Goal: Information Seeking & Learning: Learn about a topic

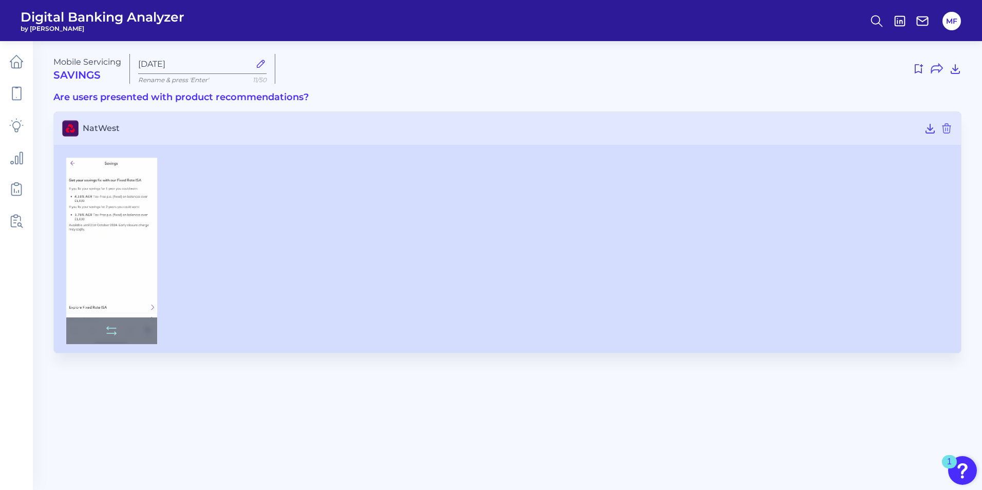
click at [85, 222] on img at bounding box center [111, 251] width 91 height 186
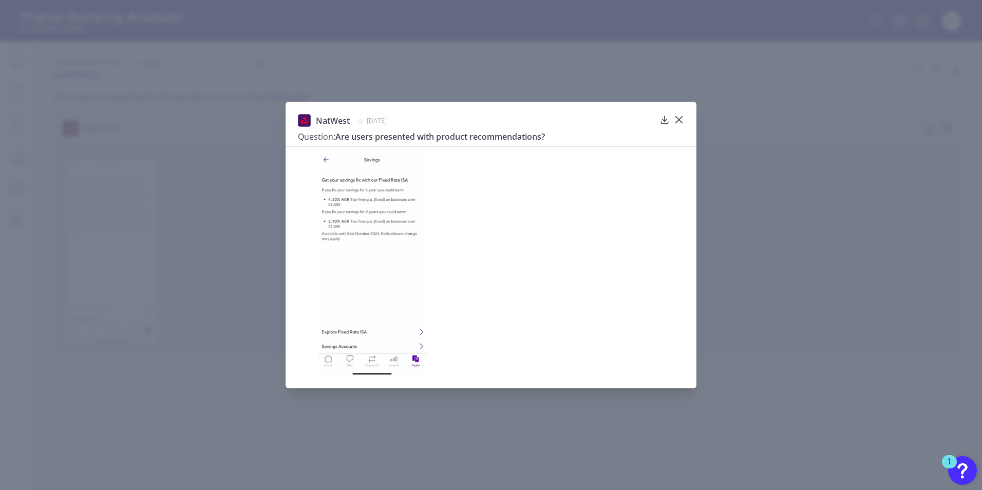
click at [326, 278] on img at bounding box center [372, 264] width 108 height 223
click at [649, 119] on icon at bounding box center [679, 120] width 10 height 10
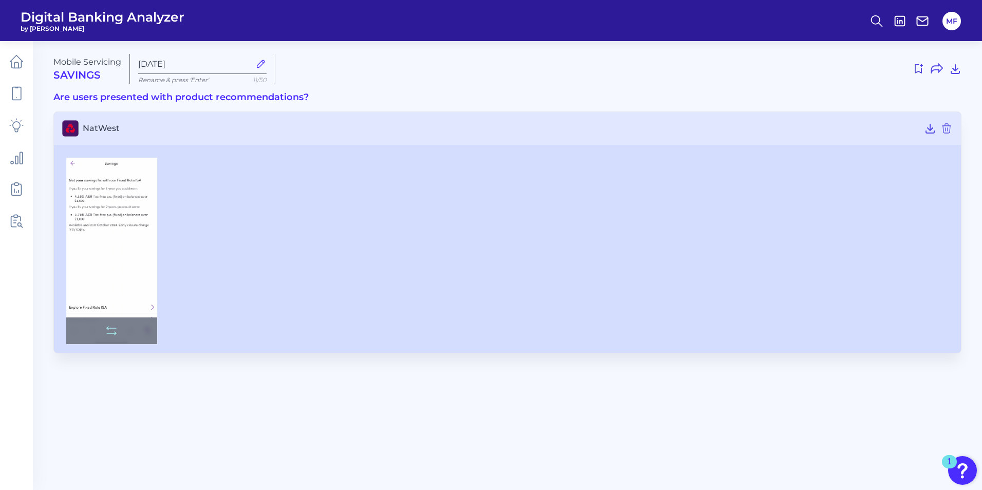
click at [115, 254] on img at bounding box center [111, 251] width 91 height 186
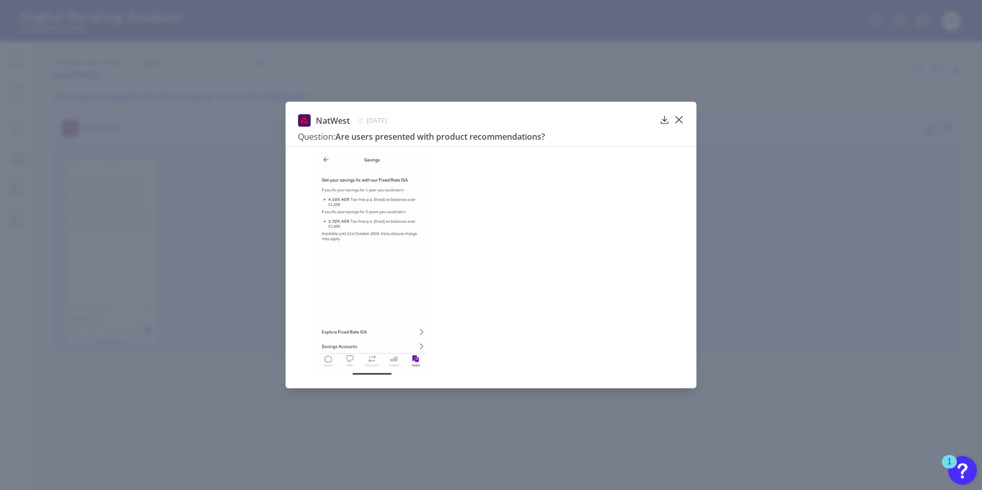
click at [649, 119] on icon at bounding box center [679, 120] width 6 height 6
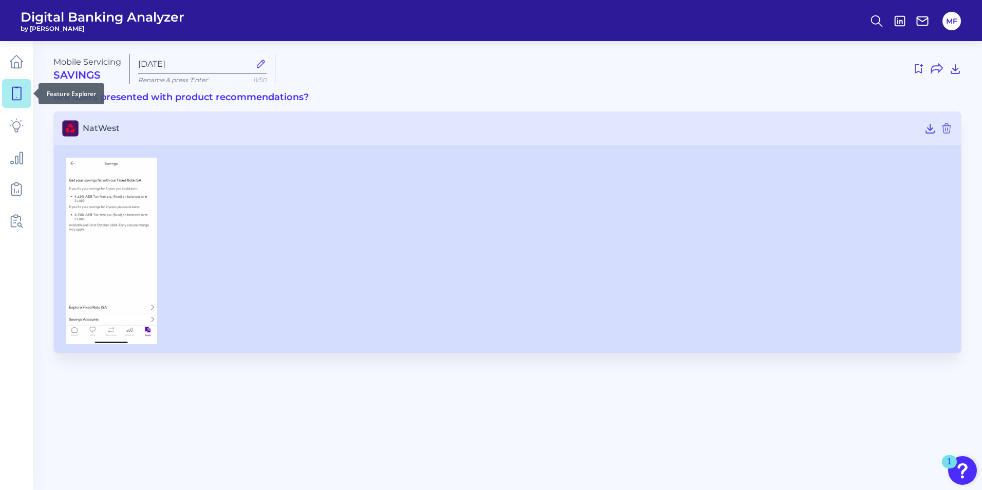
click at [21, 91] on icon at bounding box center [16, 93] width 9 height 13
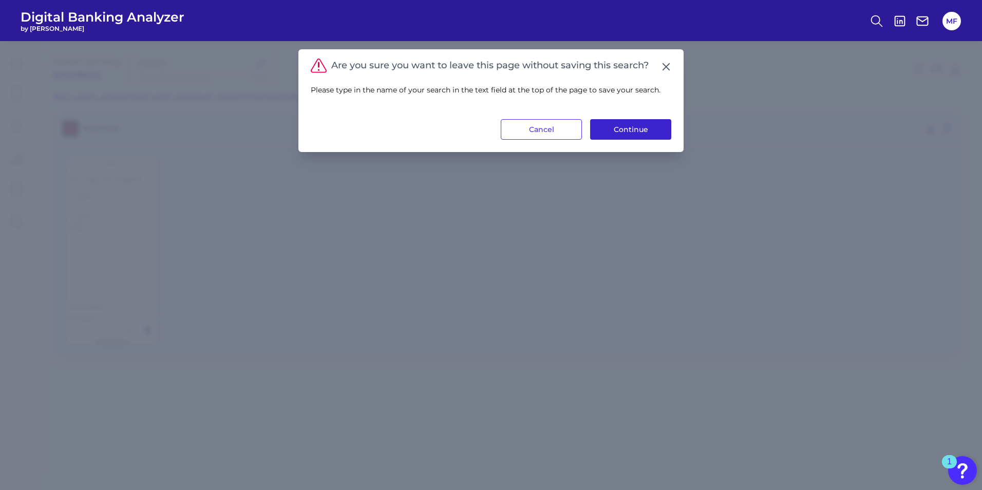
click at [625, 131] on button "Continue" at bounding box center [630, 129] width 81 height 21
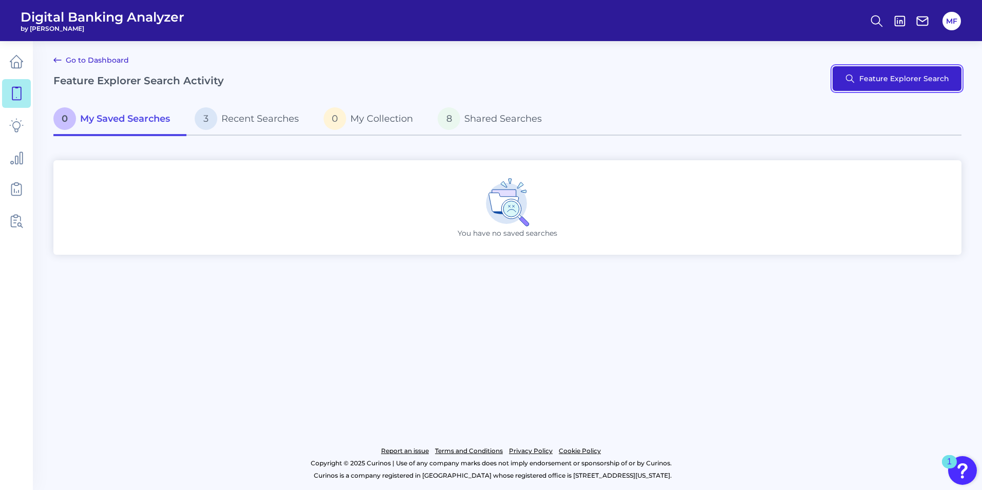
click at [649, 80] on button "Feature Explorer Search" at bounding box center [897, 78] width 129 height 25
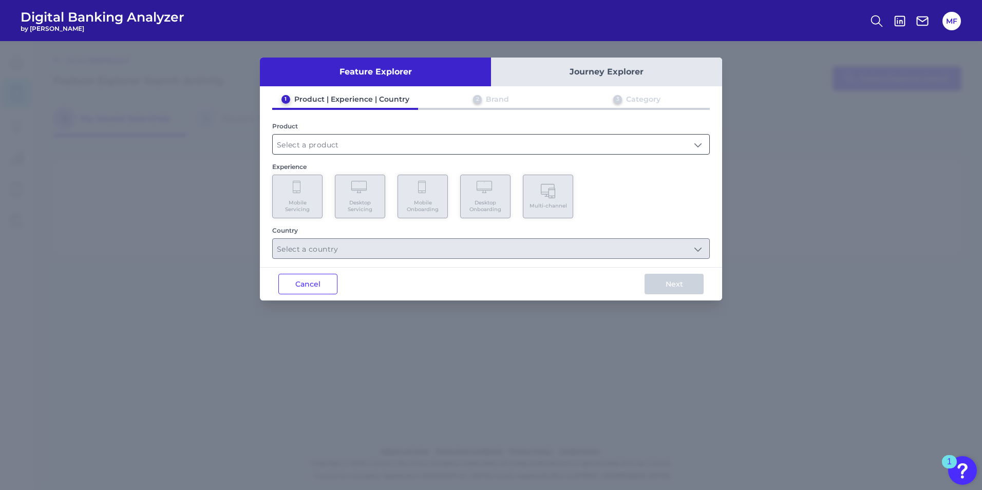
click at [347, 143] on input "text" at bounding box center [491, 145] width 437 height 20
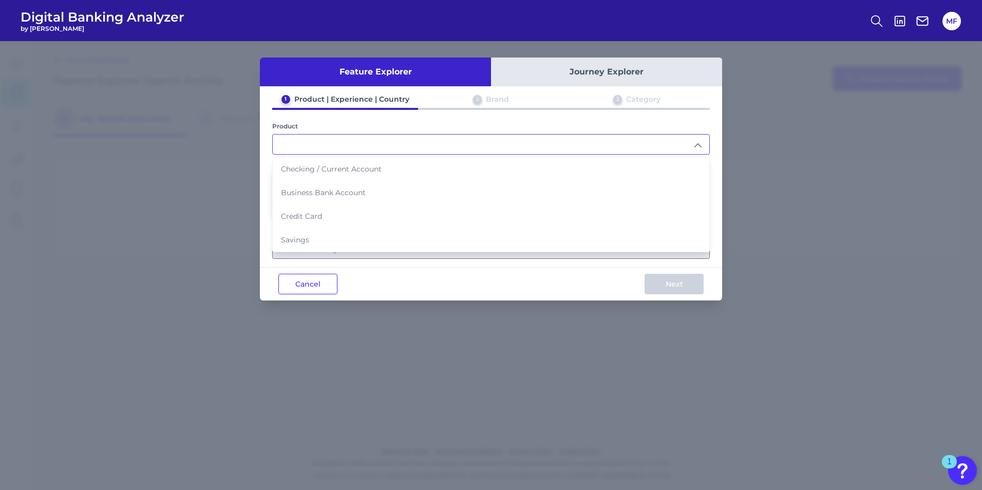
click at [612, 66] on button "Journey Explorer" at bounding box center [606, 72] width 231 height 29
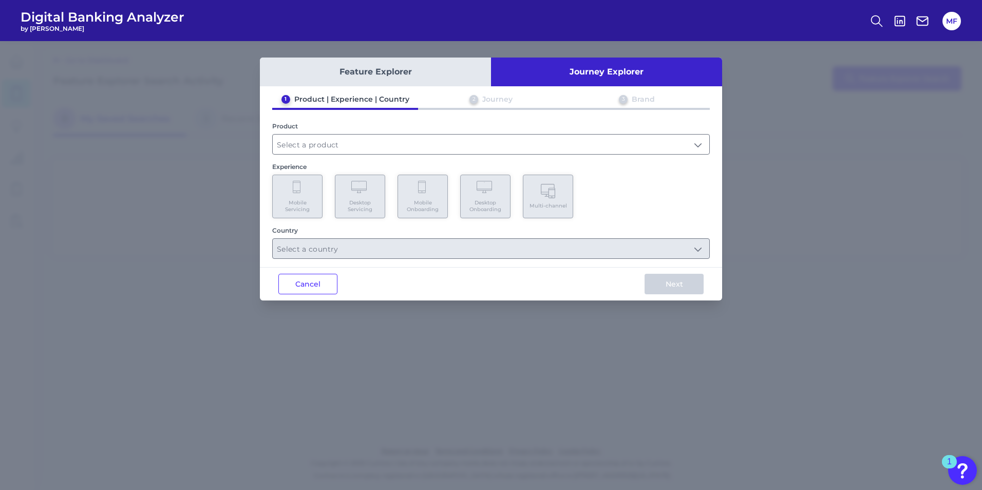
click at [458, 129] on div "Product" at bounding box center [491, 126] width 438 height 8
click at [448, 148] on input "text" at bounding box center [491, 145] width 437 height 20
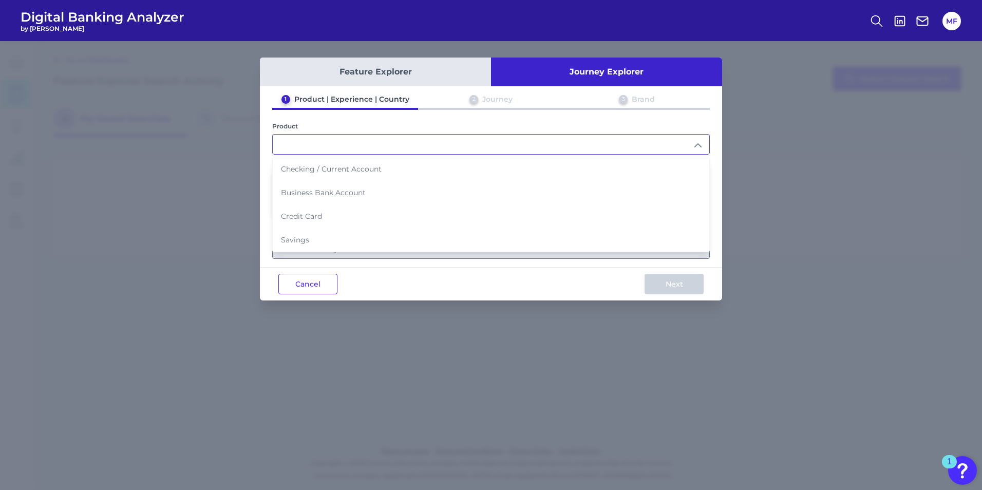
click at [423, 246] on li "Savings" at bounding box center [491, 240] width 437 height 24
type input "Savings"
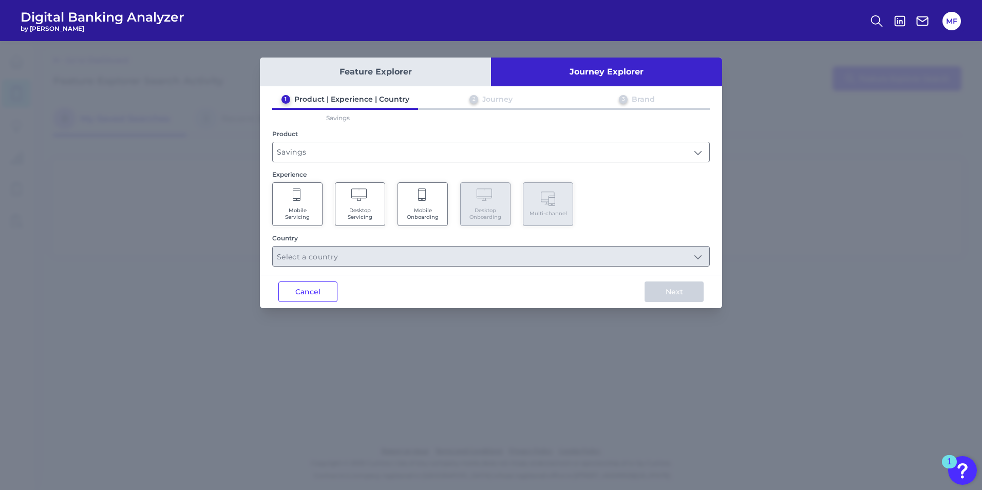
click at [423, 208] on span "Mobile Onboarding" at bounding box center [422, 213] width 39 height 13
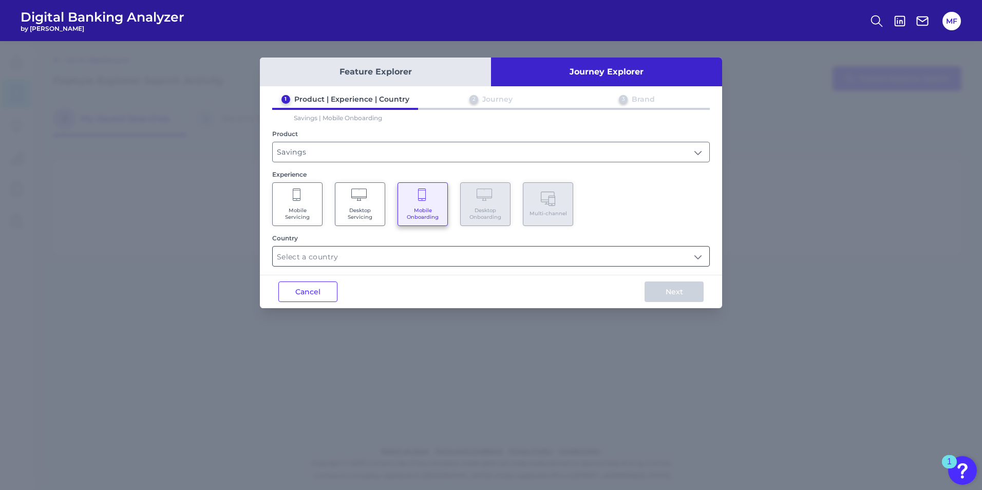
click at [411, 254] on input "text" at bounding box center [491, 257] width 437 height 20
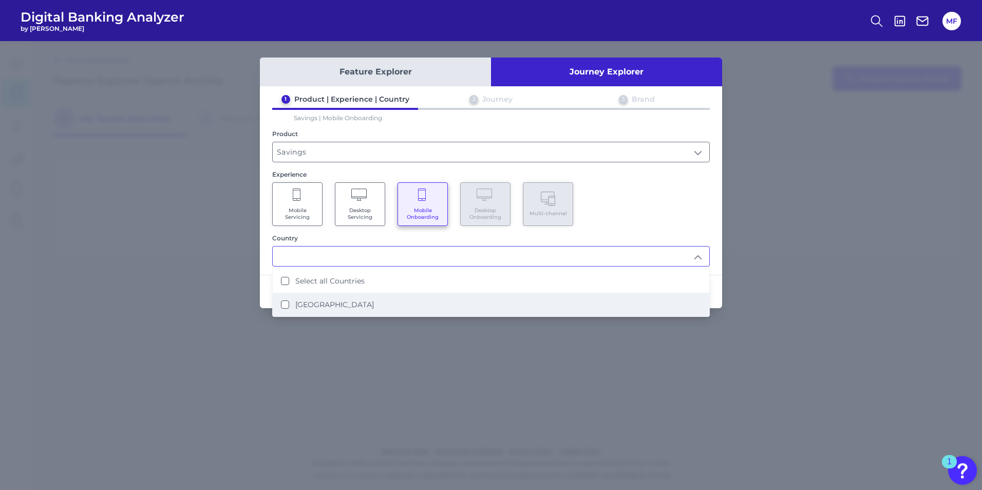
click at [473, 305] on li "[GEOGRAPHIC_DATA]" at bounding box center [491, 305] width 437 height 24
type input "Select all Countries"
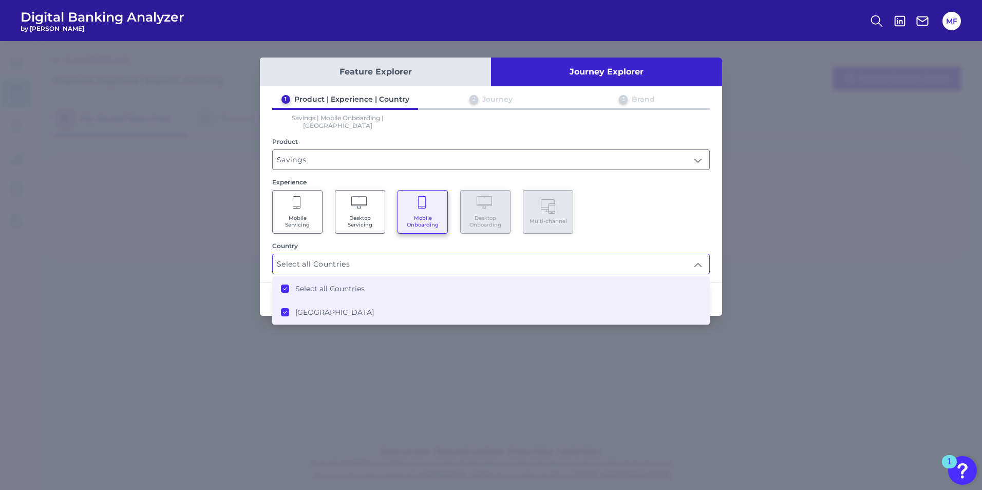
click at [649, 178] on div "Experience" at bounding box center [491, 182] width 438 height 8
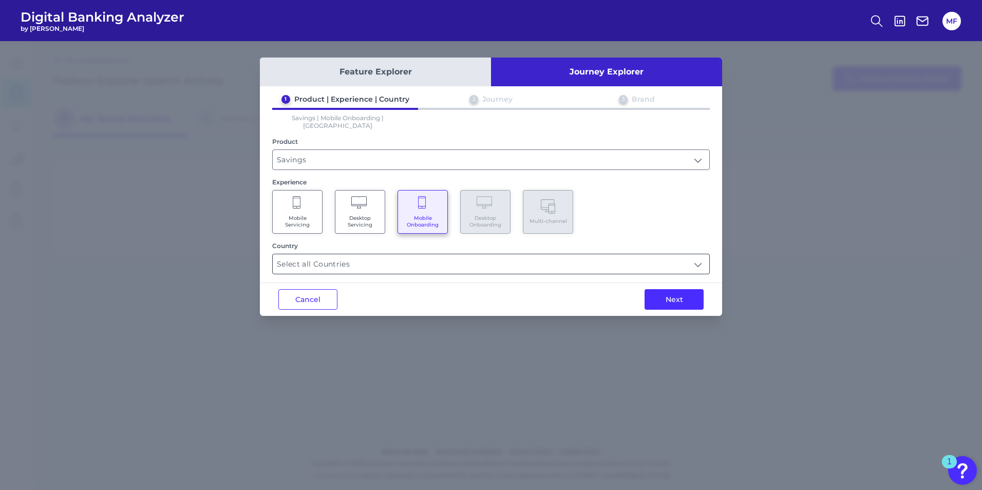
click at [649, 255] on input "Select all Countries" at bounding box center [491, 264] width 437 height 20
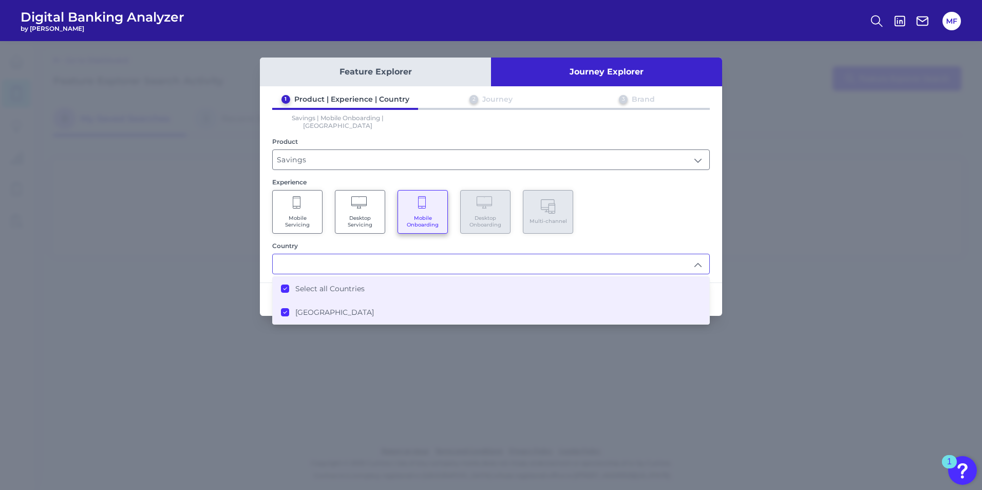
click at [649, 215] on div "Mobile Servicing Desktop Servicing Mobile Onboarding Desktop Onboarding Multi-c…" at bounding box center [491, 212] width 438 height 44
type input "Select all Countries"
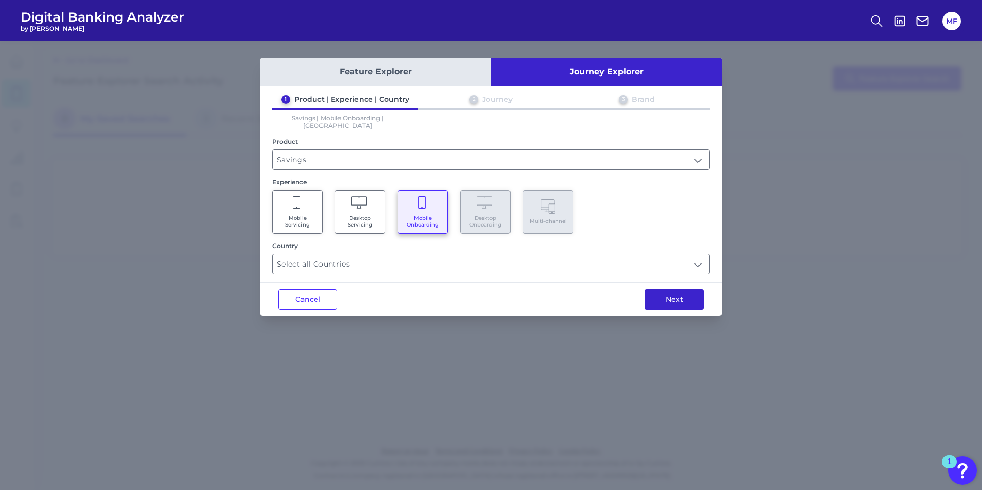
click at [649, 289] on button "Next" at bounding box center [674, 299] width 59 height 21
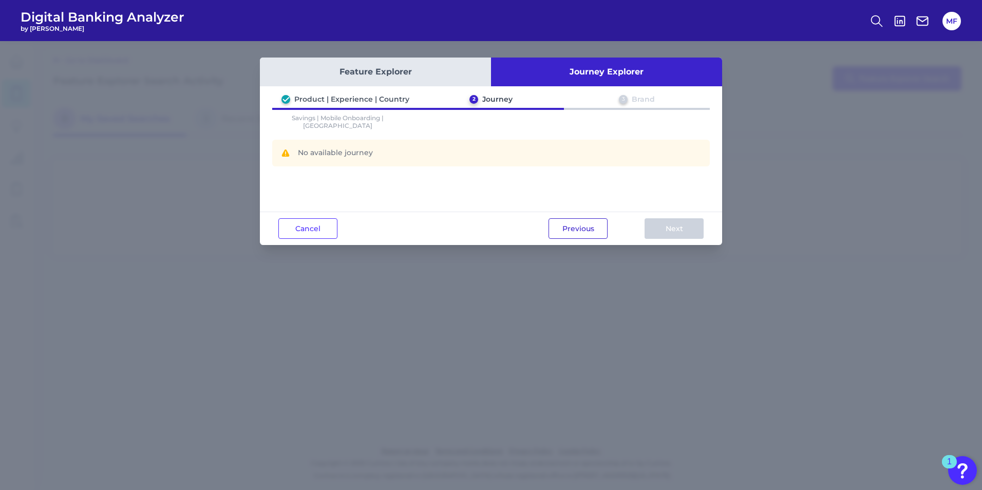
click at [566, 233] on button "Previous" at bounding box center [578, 228] width 59 height 21
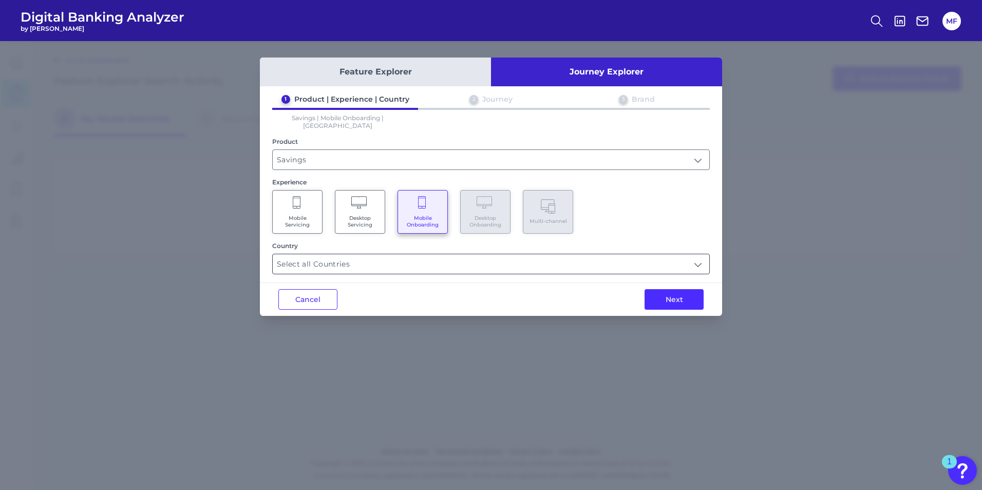
click at [555, 254] on input "Select all Countries" at bounding box center [491, 264] width 437 height 20
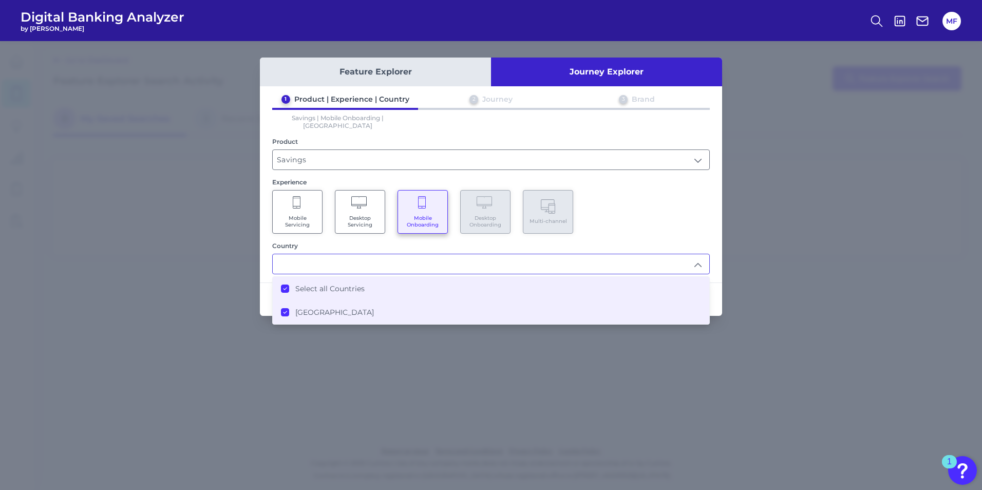
click at [460, 281] on li "Select all Countries" at bounding box center [491, 289] width 437 height 24
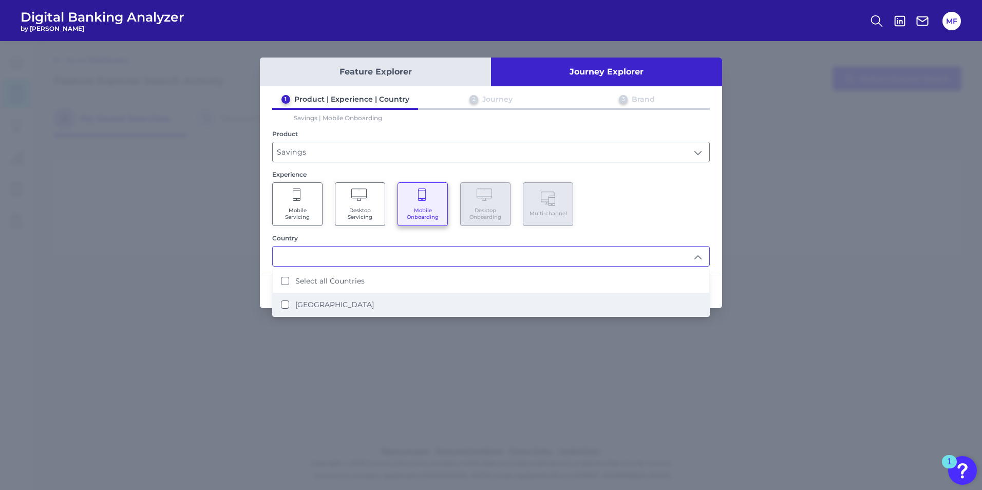
click at [352, 301] on label "[GEOGRAPHIC_DATA]" at bounding box center [334, 304] width 79 height 9
type input "Select all Countries"
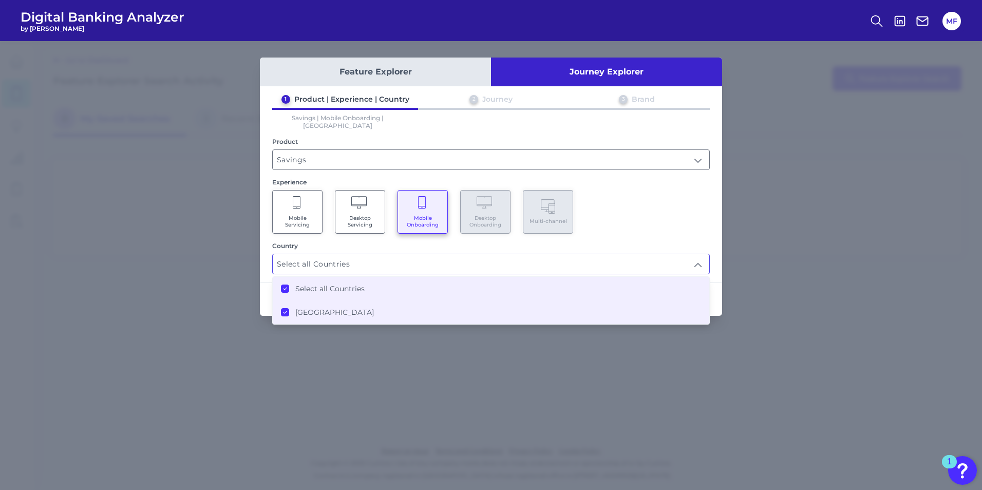
click at [649, 190] on div "Mobile Servicing Desktop Servicing Mobile Onboarding Desktop Onboarding Multi-c…" at bounding box center [491, 212] width 438 height 44
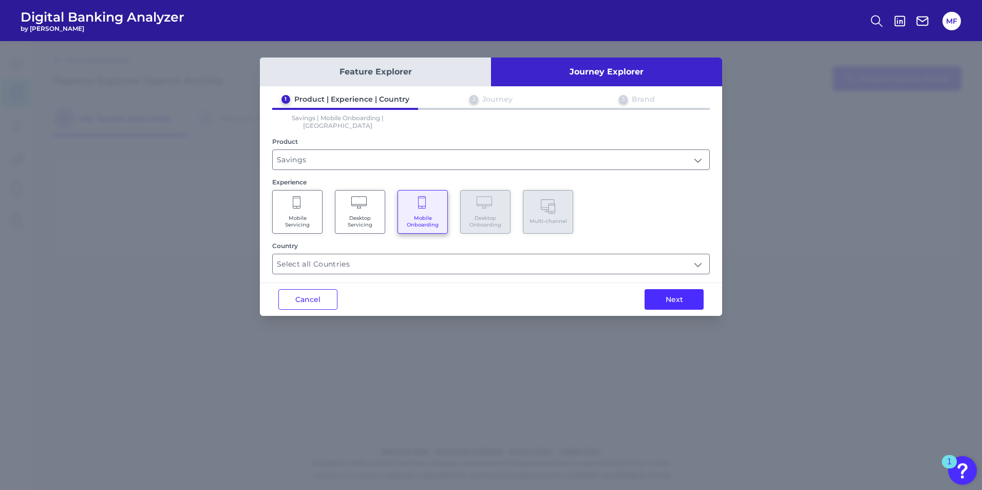
click at [289, 202] on Servicing "Mobile Servicing" at bounding box center [297, 212] width 50 height 44
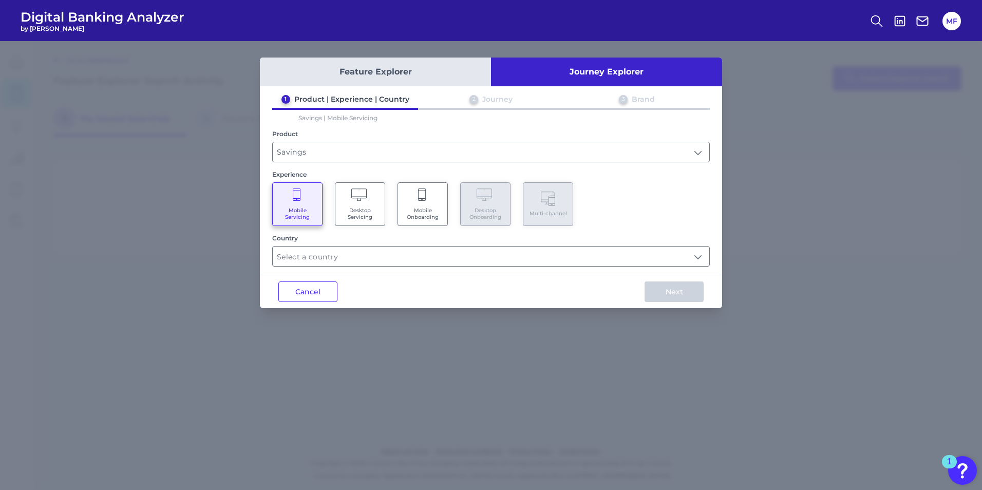
click at [420, 204] on Onboarding "Mobile Onboarding" at bounding box center [423, 204] width 50 height 44
click at [453, 150] on input "Savings" at bounding box center [491, 152] width 437 height 20
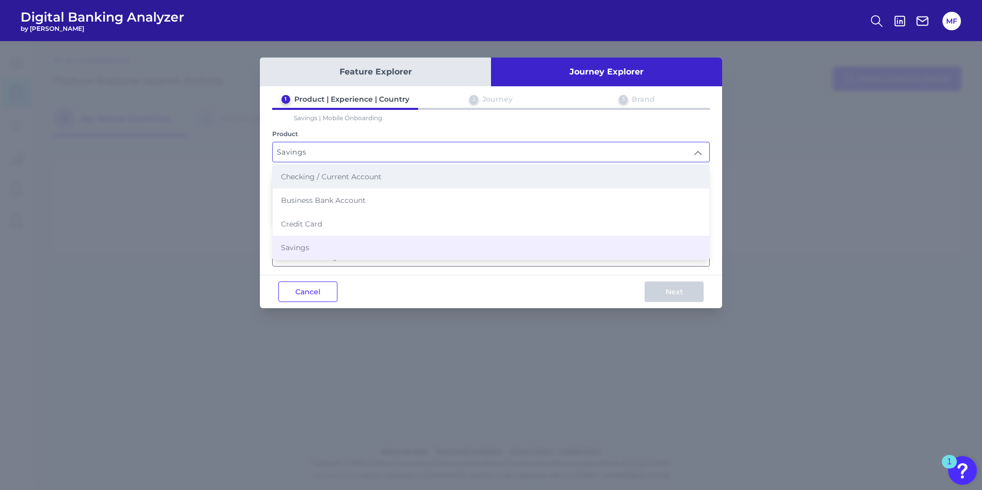
click at [435, 184] on li "Checking / Current Account" at bounding box center [491, 177] width 437 height 24
type input "Checking / Current Account"
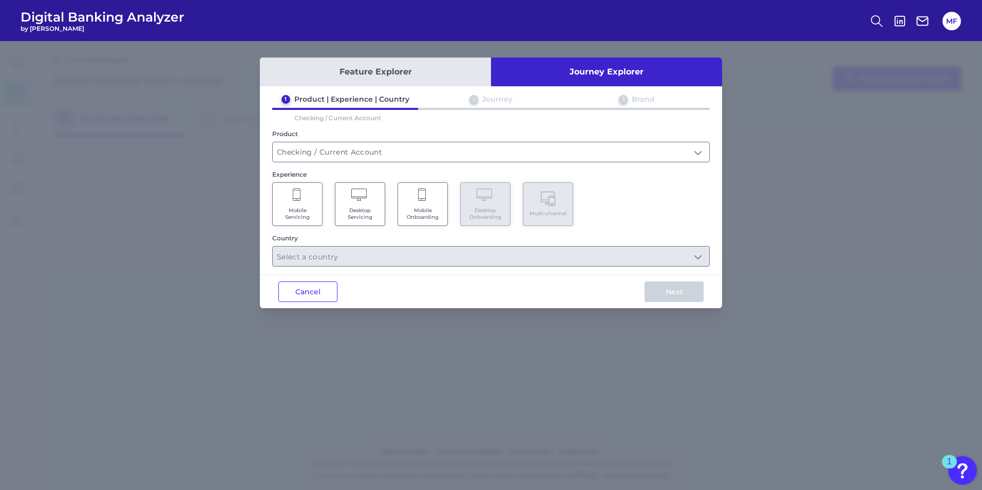
click at [428, 206] on Onboarding "Mobile Onboarding" at bounding box center [423, 204] width 50 height 44
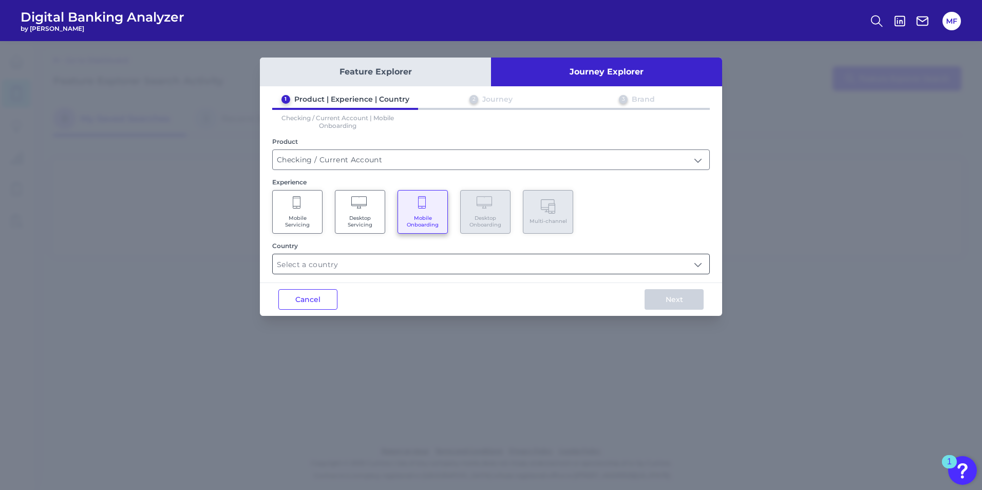
click at [448, 268] on input "text" at bounding box center [491, 264] width 437 height 20
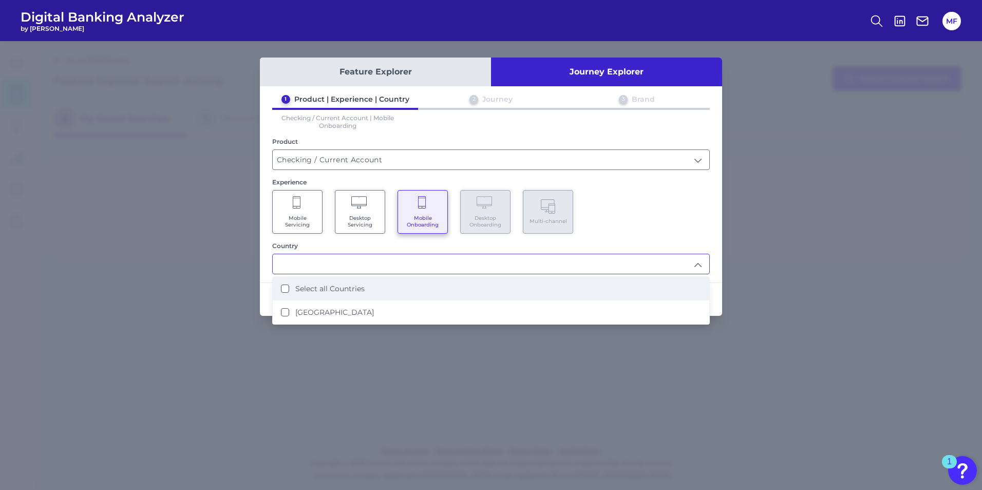
click at [484, 289] on li "Select all Countries" at bounding box center [491, 289] width 437 height 24
type input "Select all Countries"
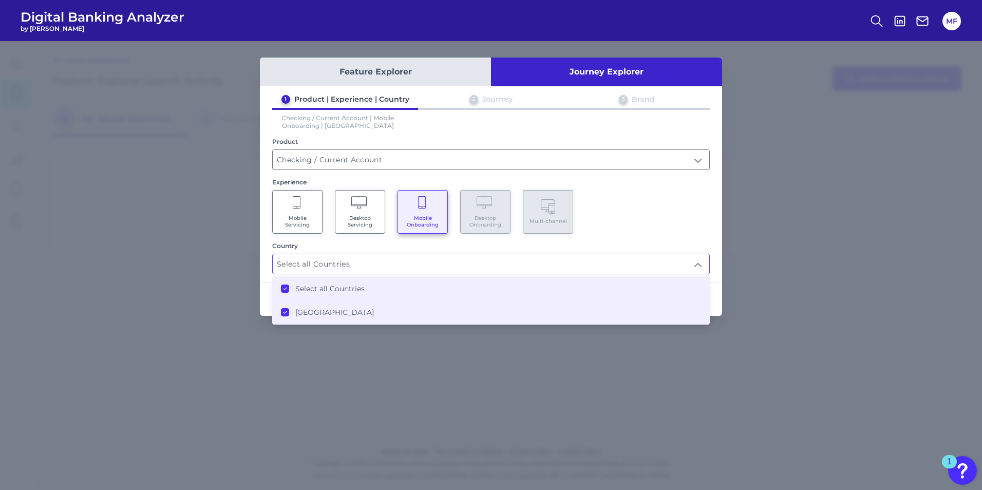
click at [649, 208] on div "1 Product | Experience | Country 2 Journey 3 Brand Checking / Current Account |…" at bounding box center [491, 185] width 462 height 180
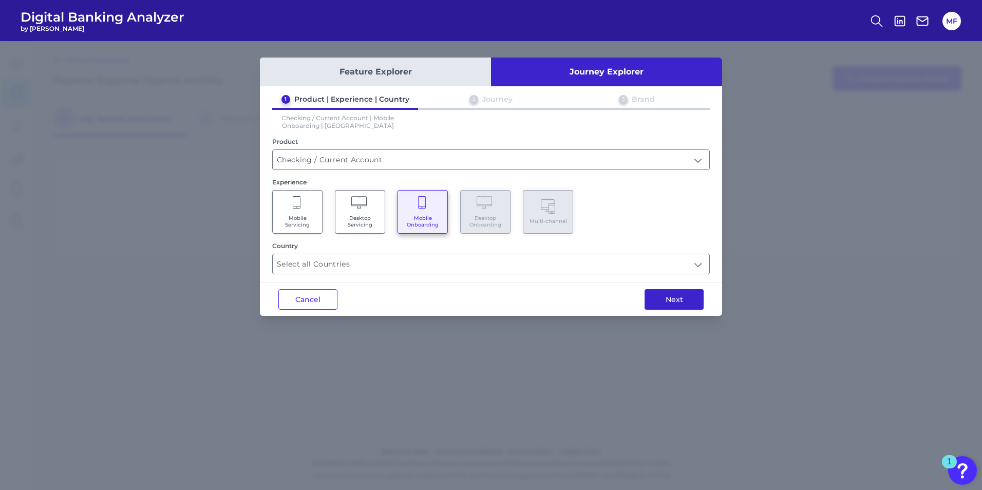
click at [649, 299] on button "Next" at bounding box center [674, 299] width 59 height 21
